Goal: Check status

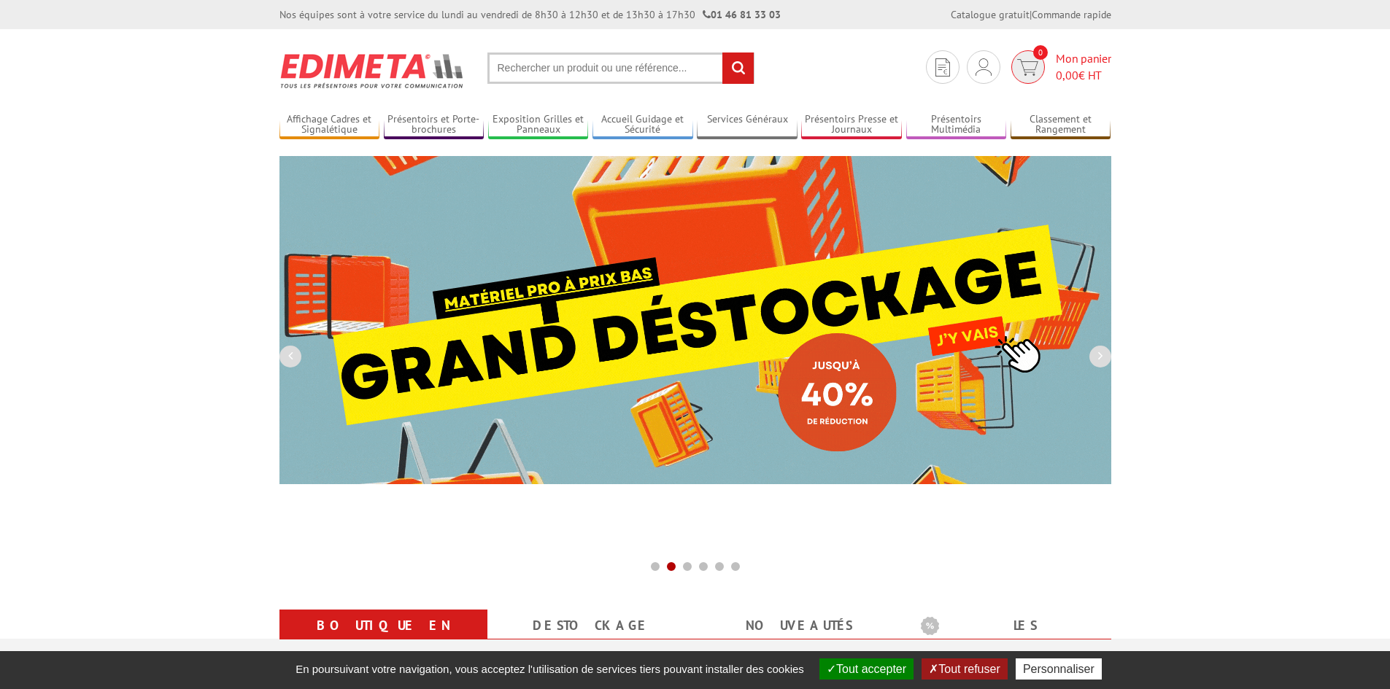
click at [1018, 66] on img at bounding box center [1027, 67] width 21 height 17
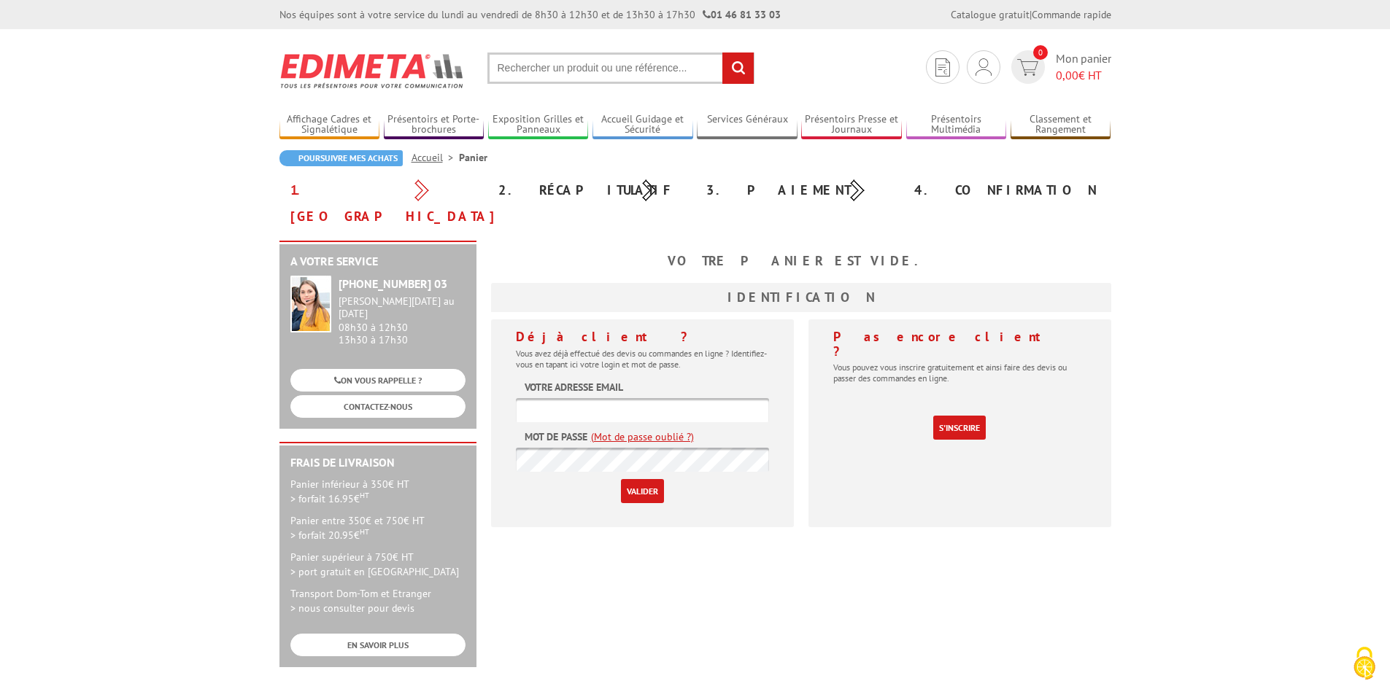
type input "compta@br-electrimek.eu"
click at [641, 479] on input "Valider" at bounding box center [642, 491] width 43 height 24
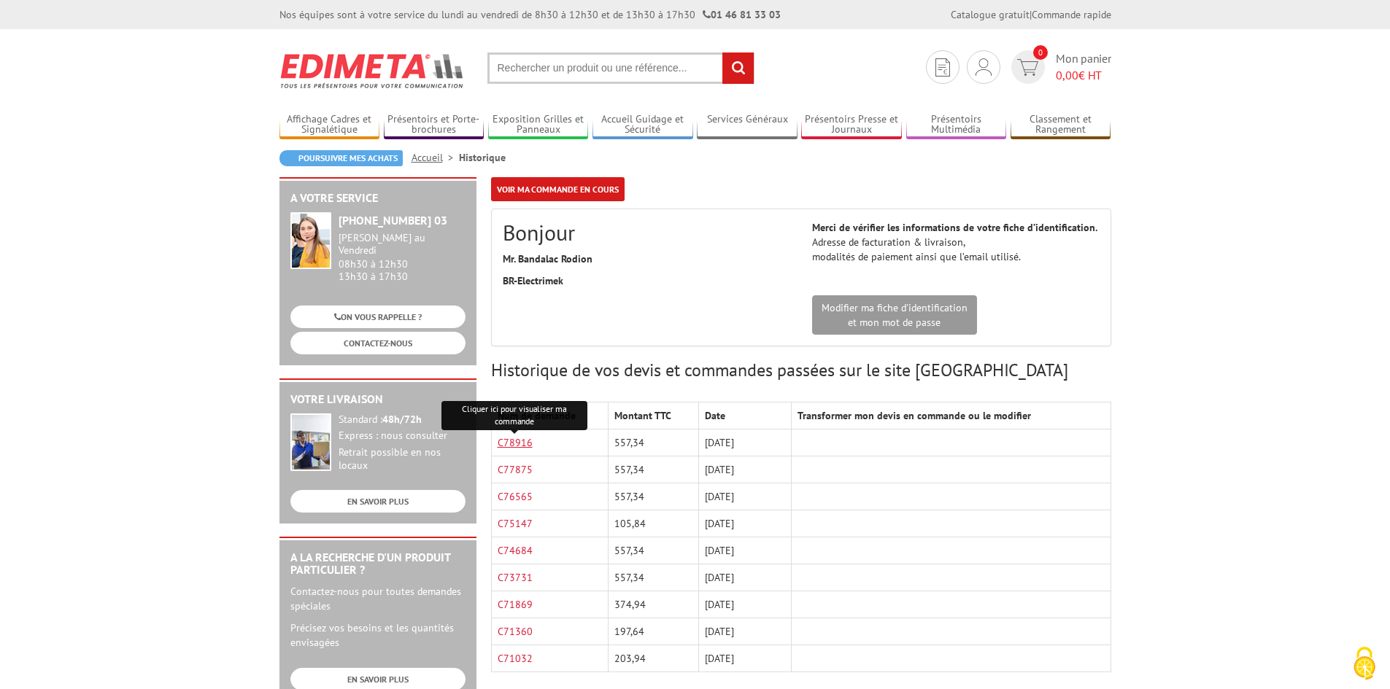
click at [514, 438] on link "C78916" at bounding box center [515, 442] width 35 height 13
drag, startPoint x: 706, startPoint y: 446, endPoint x: 739, endPoint y: 446, distance: 32.8
click at [739, 446] on td "[DATE]" at bounding box center [744, 443] width 93 height 27
click at [515, 442] on link "C78916" at bounding box center [515, 442] width 35 height 13
